Goal: Information Seeking & Learning: Learn about a topic

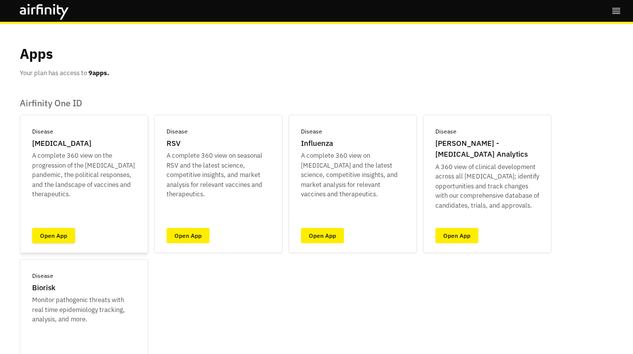
click at [56, 228] on div "Disease [MEDICAL_DATA] A complete 360 view on the progression of the [MEDICAL_D…" at bounding box center [84, 184] width 128 height 138
click at [62, 238] on link "Open App" at bounding box center [53, 235] width 43 height 15
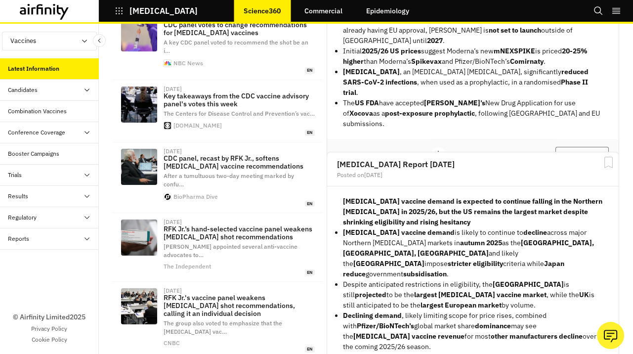
scroll to position [147, 0]
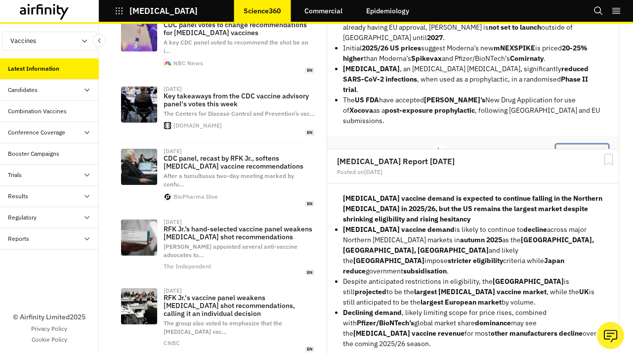
click at [570, 144] on button "View Report" at bounding box center [581, 152] width 53 height 17
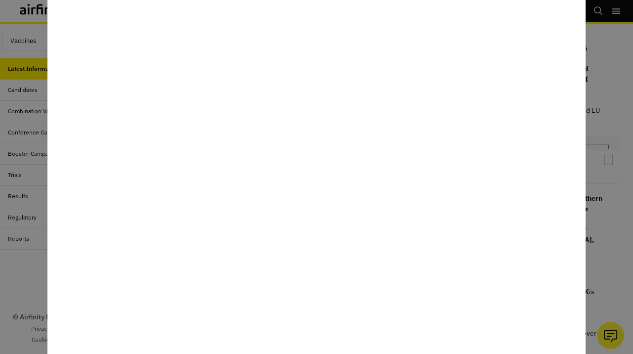
click at [606, 145] on div at bounding box center [316, 177] width 633 height 354
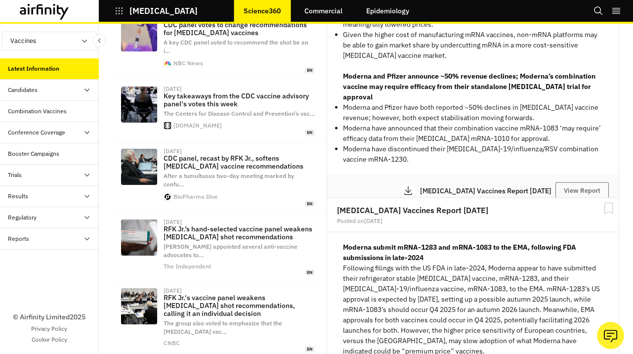
scroll to position [3359, 0]
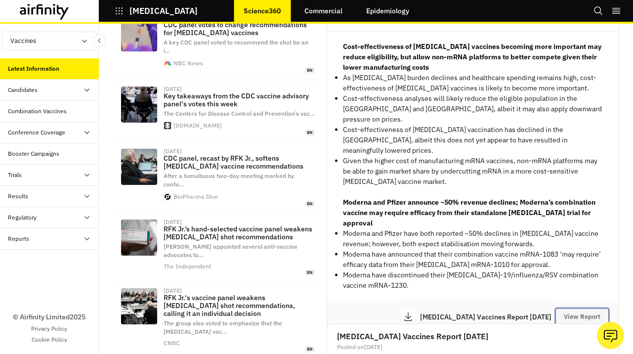
click at [577, 308] on button "View Report" at bounding box center [581, 316] width 53 height 17
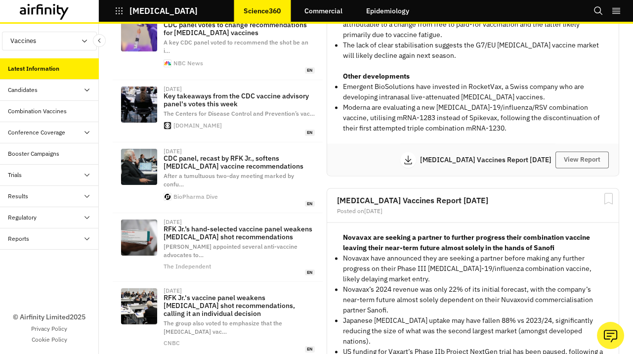
scroll to position [2939, 0]
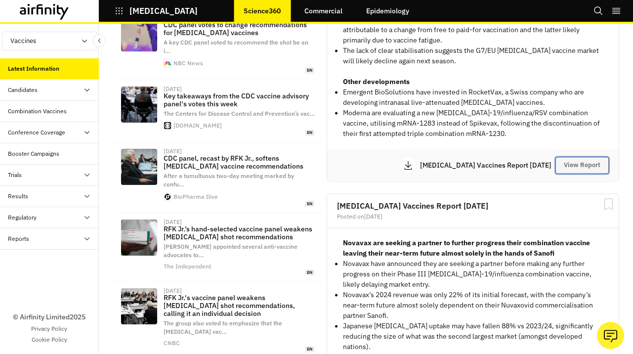
click at [578, 165] on button "View Report" at bounding box center [581, 165] width 53 height 17
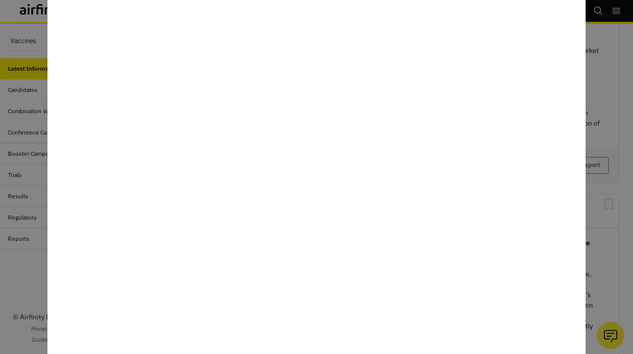
click at [603, 123] on div at bounding box center [316, 177] width 633 height 354
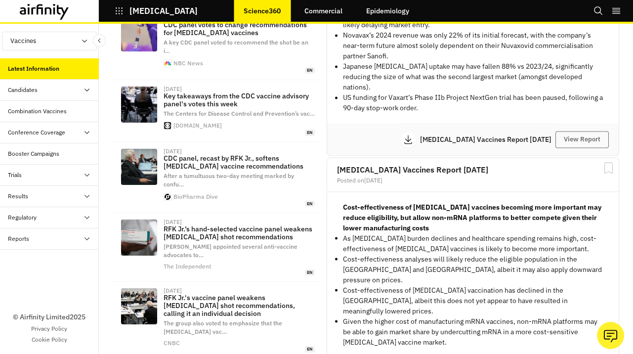
scroll to position [3204, 0]
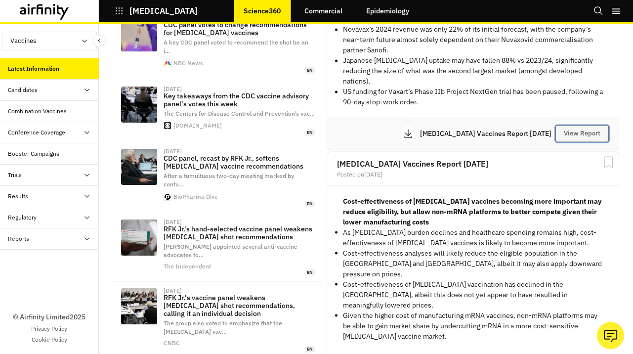
click at [582, 125] on button "View Report" at bounding box center [581, 133] width 53 height 17
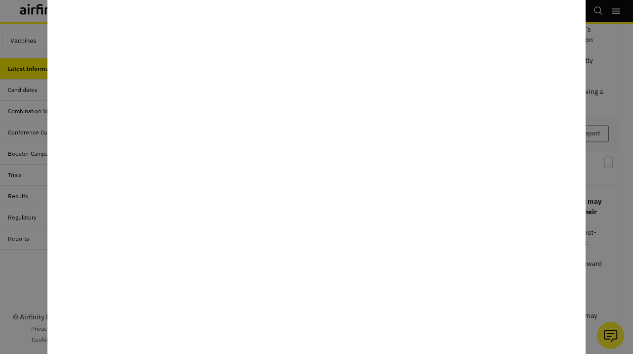
click at [603, 154] on div at bounding box center [316, 177] width 633 height 354
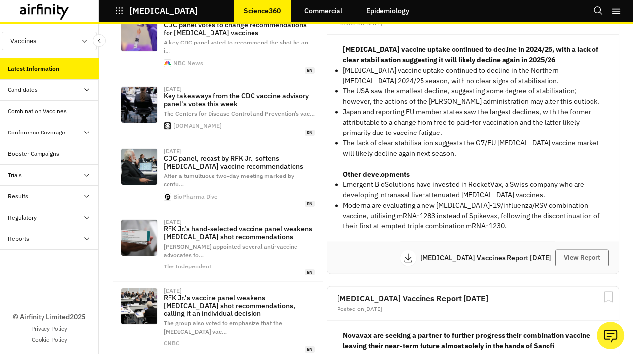
scroll to position [2855, 0]
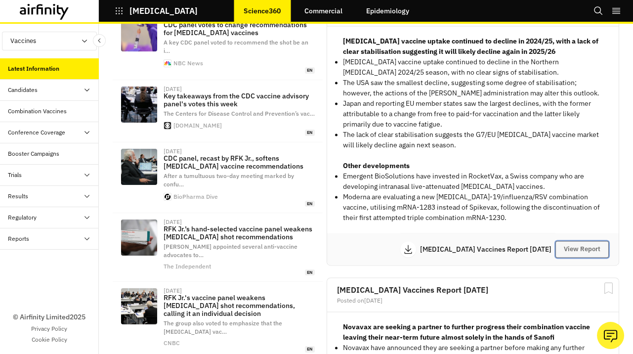
click at [575, 248] on button "View Report" at bounding box center [581, 249] width 53 height 17
